Goal: Task Accomplishment & Management: Manage account settings

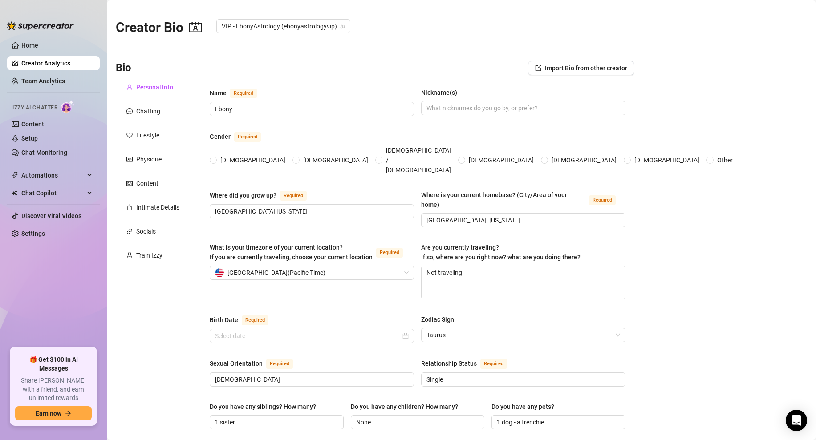
radio input "true"
type input "[DATE]"
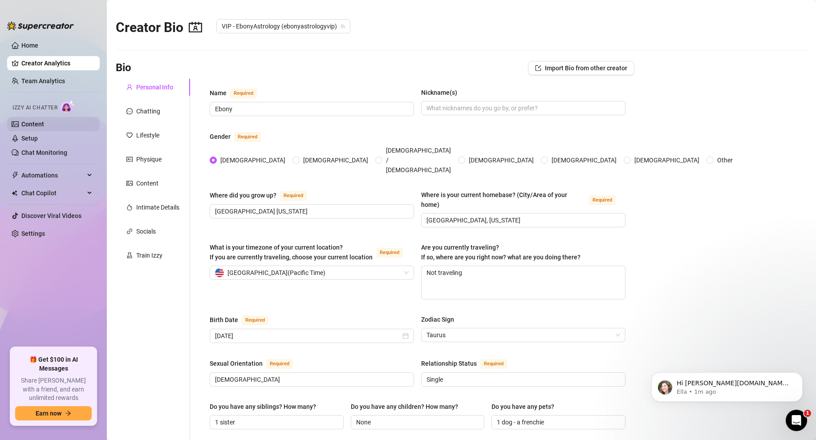
click at [34, 123] on link "Content" at bounding box center [32, 124] width 23 height 7
